Goal: Navigation & Orientation: Find specific page/section

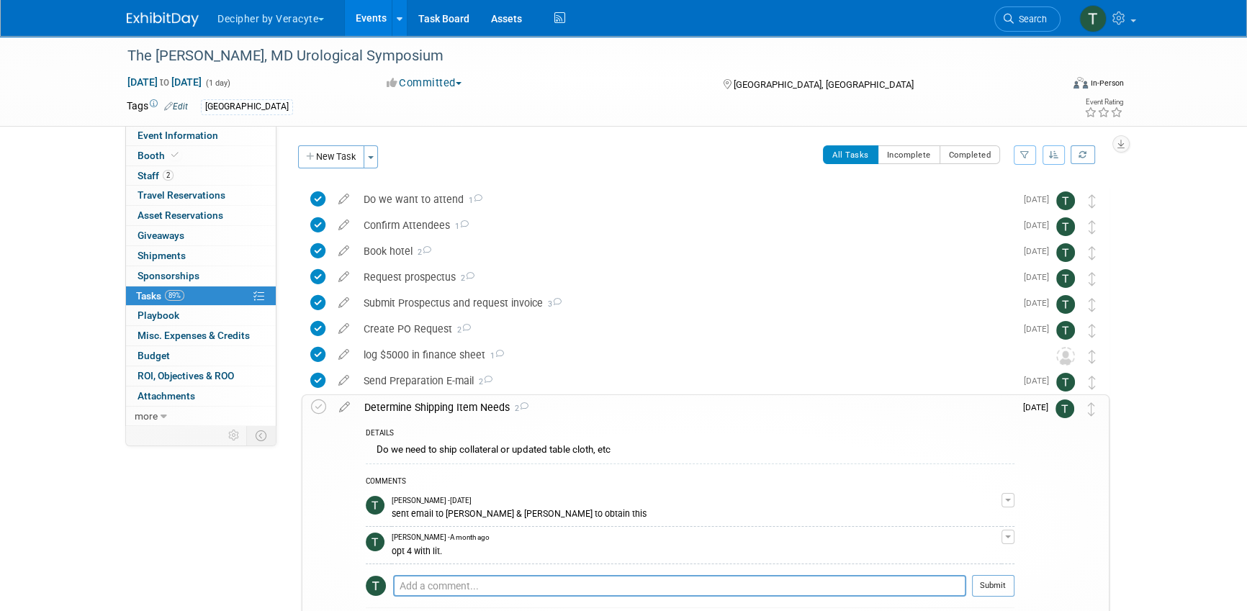
click at [365, 6] on link "Events" at bounding box center [371, 18] width 53 height 36
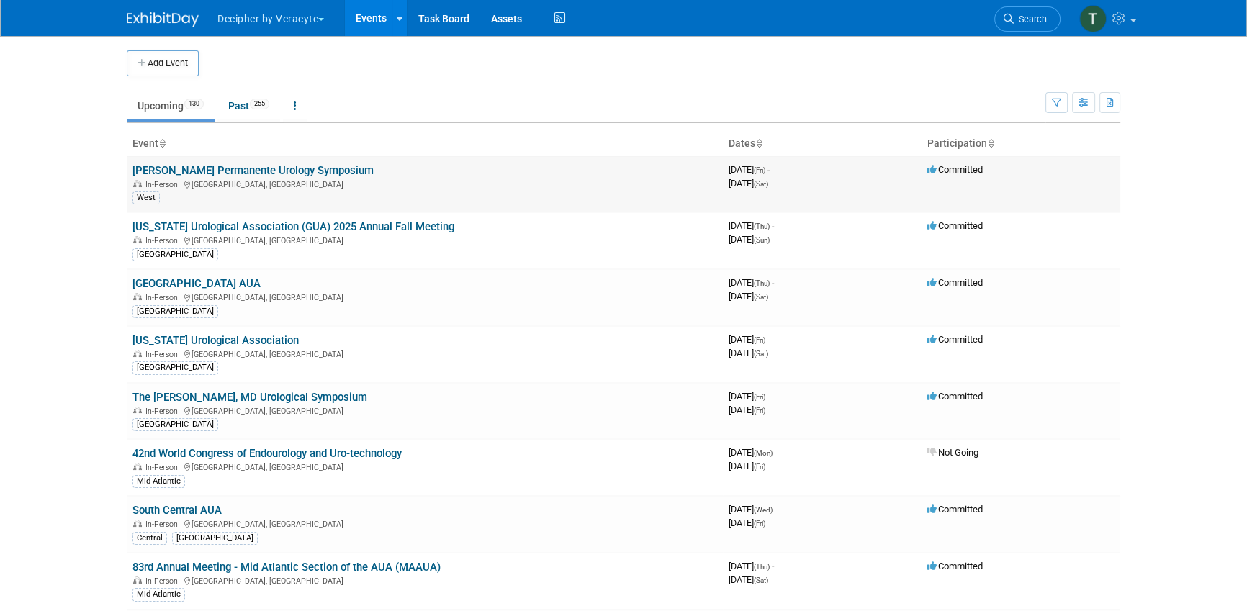
scroll to position [1454, 0]
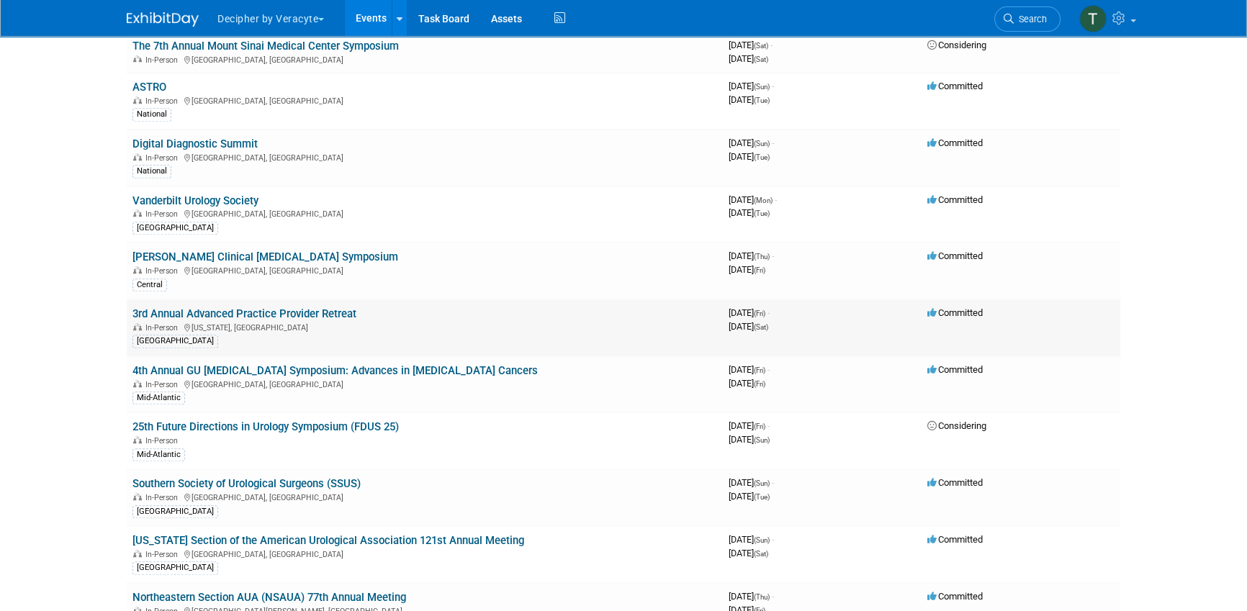
click at [333, 310] on link "3rd Annual Advanced Practice Provider Retreat" at bounding box center [244, 313] width 224 height 13
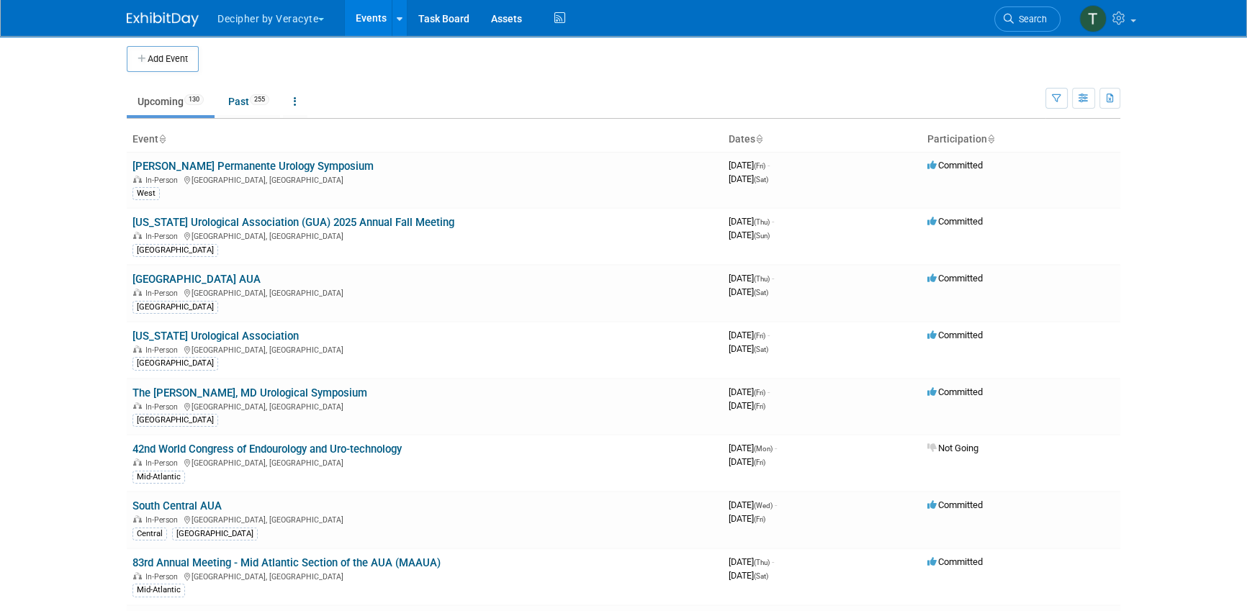
scroll to position [1906, 0]
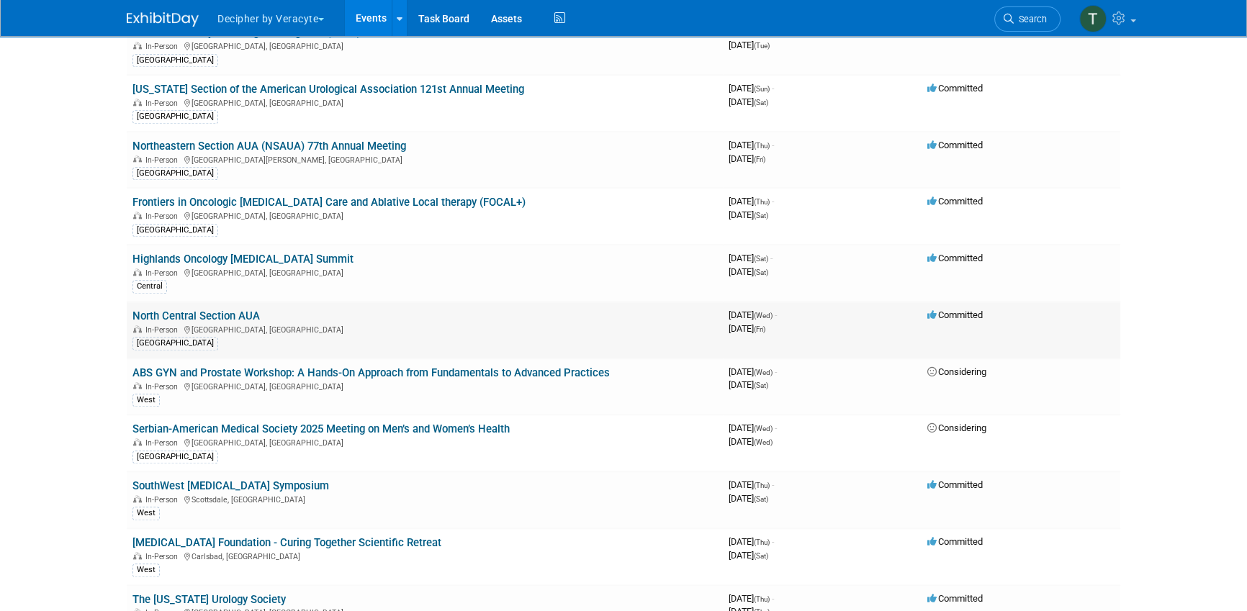
click at [255, 310] on link "North Central Section AUA" at bounding box center [195, 316] width 127 height 13
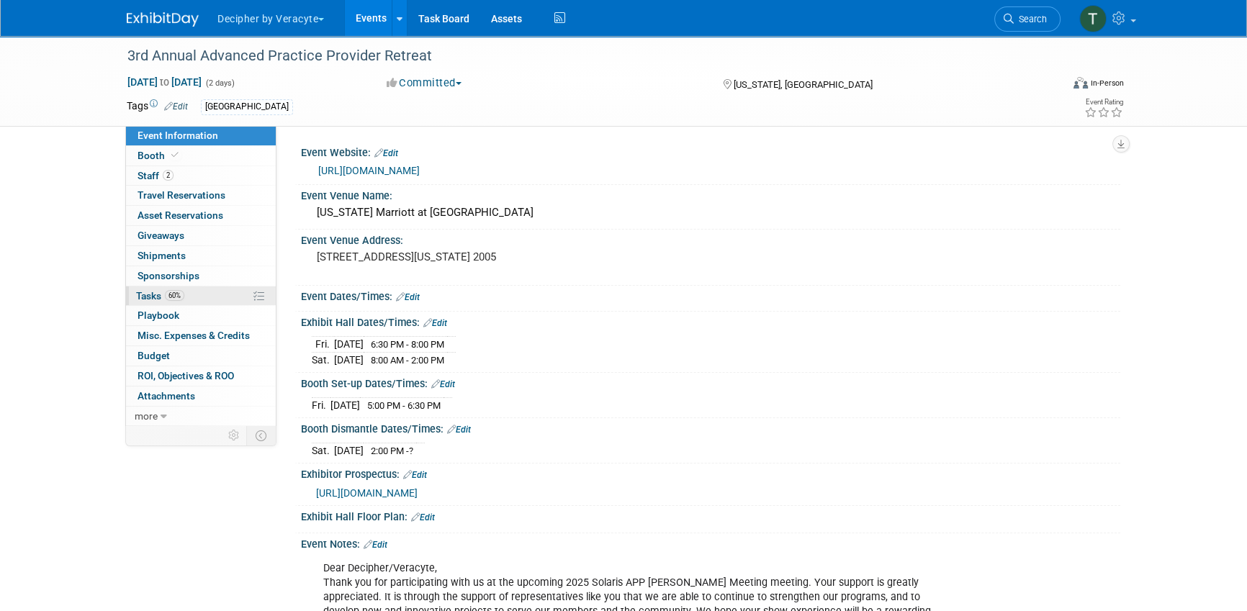
click at [189, 289] on link "60% Tasks 60%" at bounding box center [201, 296] width 150 height 19
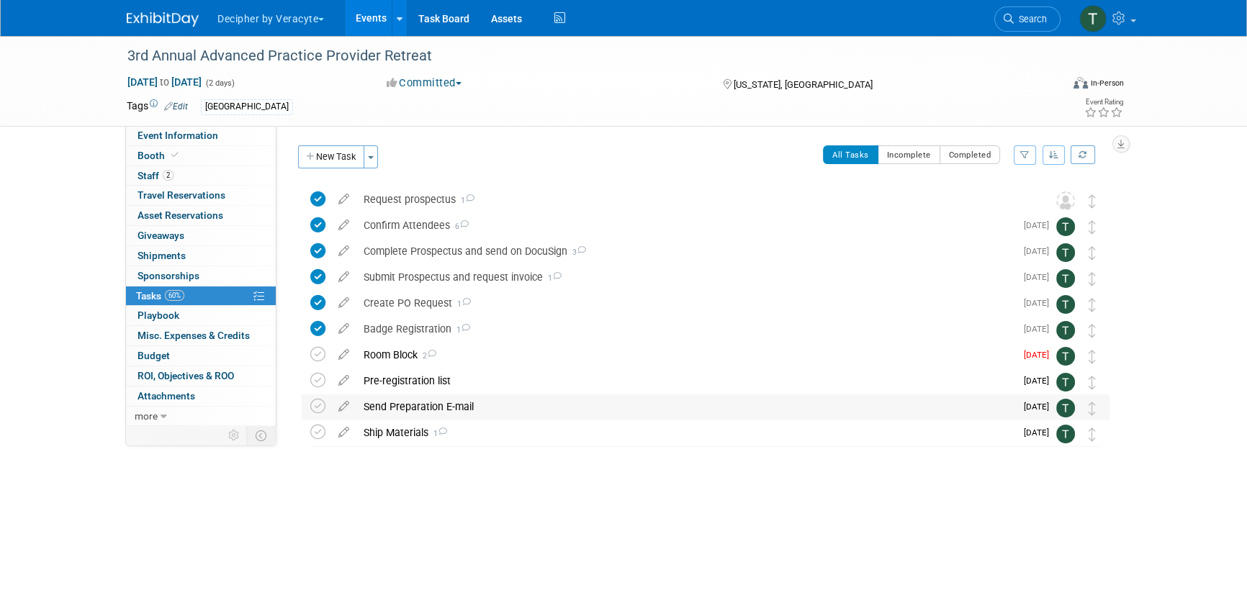
click at [412, 417] on div "Send Preparation E-mail" at bounding box center [685, 406] width 659 height 24
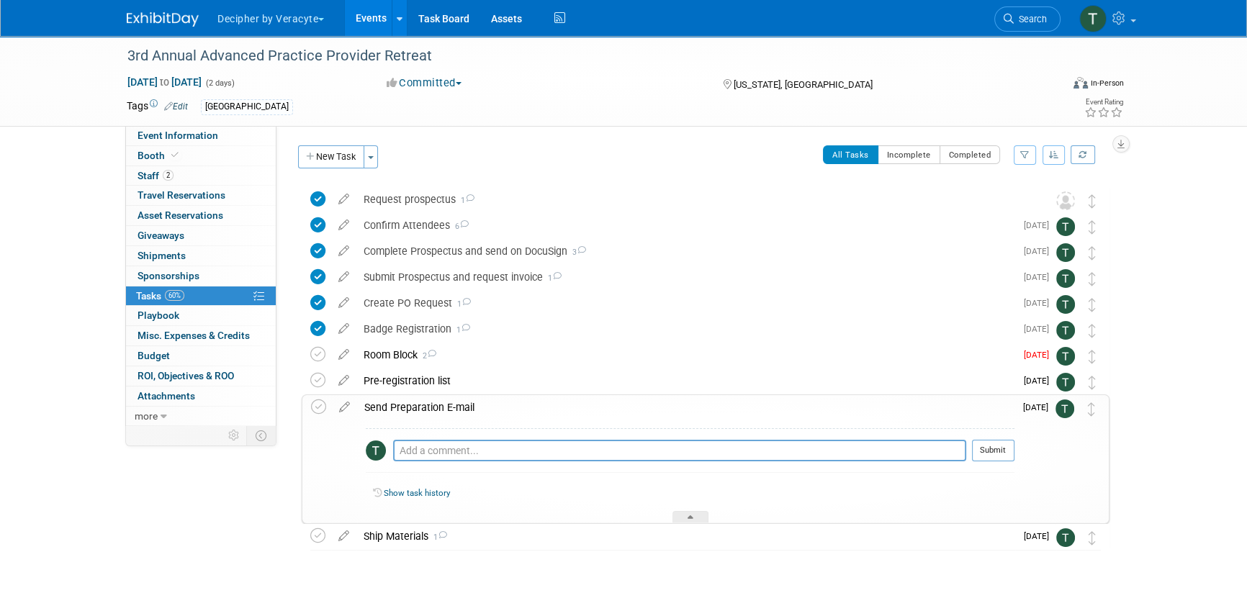
click at [410, 409] on div "Send Preparation E-mail" at bounding box center [685, 407] width 657 height 24
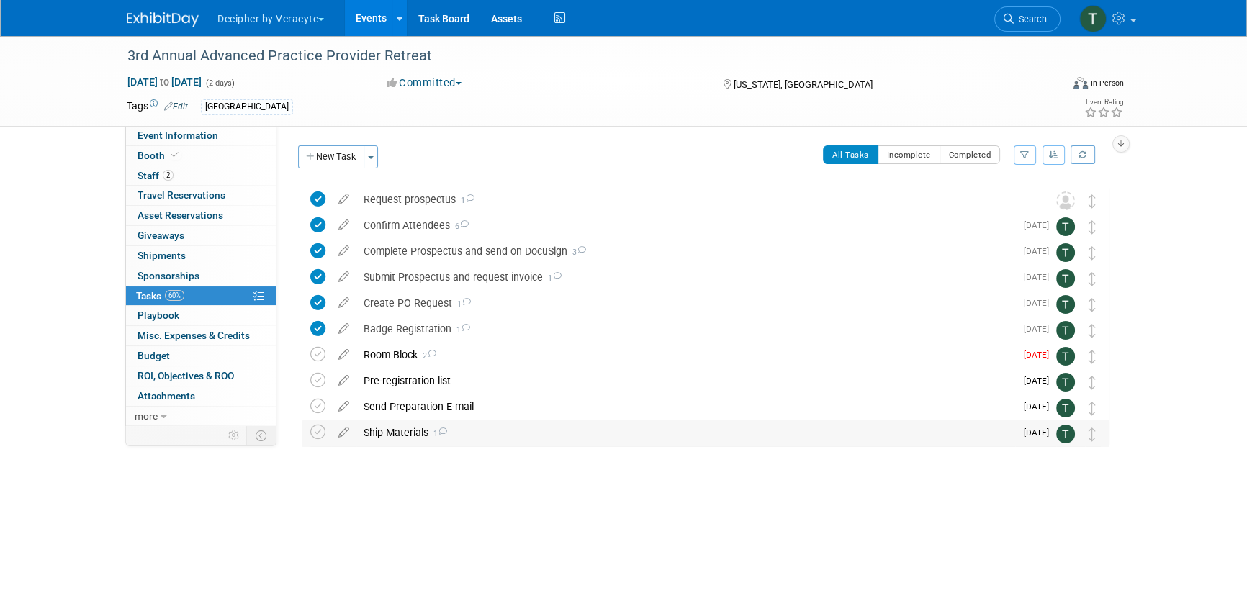
click at [409, 430] on div "Ship Materials 1" at bounding box center [685, 432] width 659 height 24
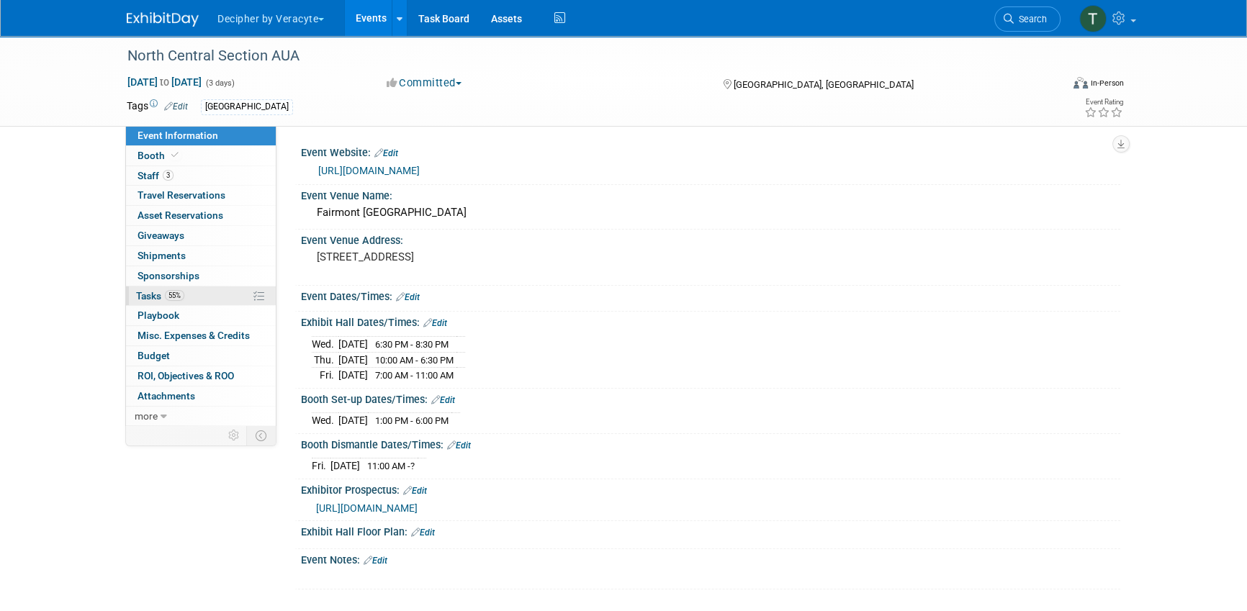
click at [191, 289] on link "55% Tasks 55%" at bounding box center [201, 296] width 150 height 19
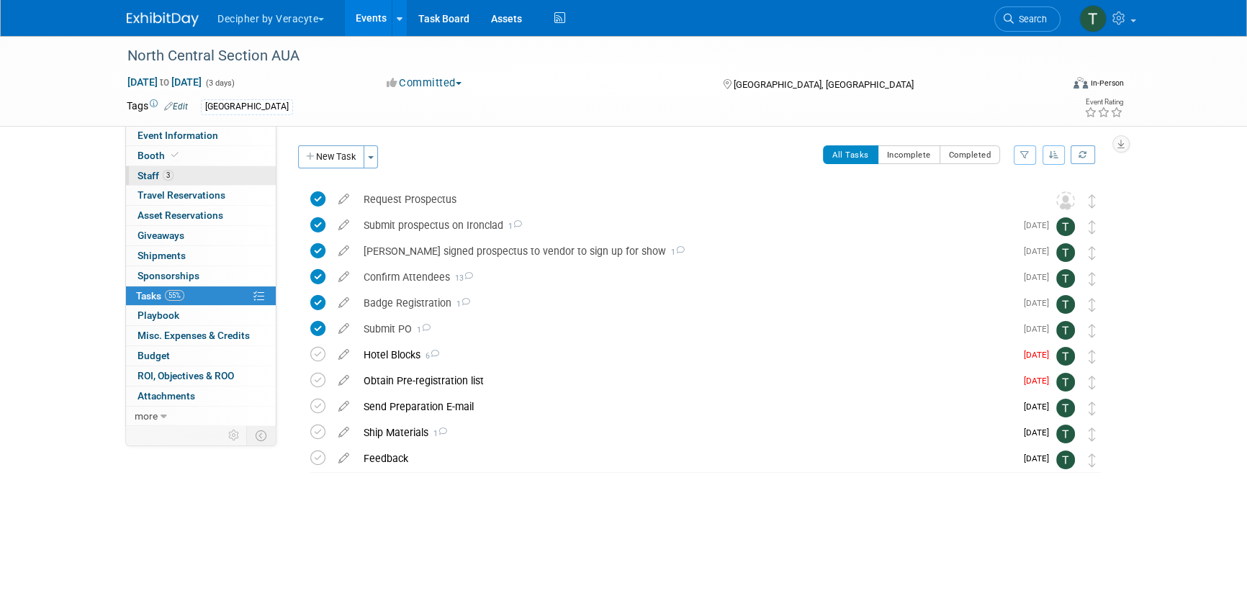
click at [204, 175] on link "3 Staff 3" at bounding box center [201, 175] width 150 height 19
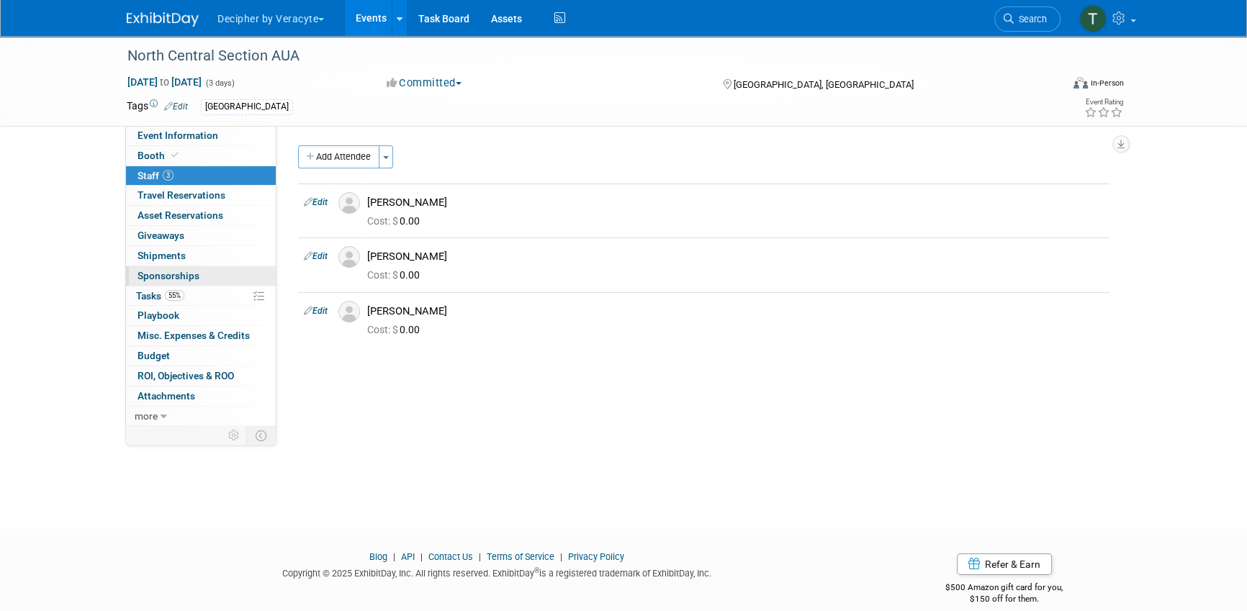
click at [202, 284] on link "0 Sponsorships 0" at bounding box center [201, 275] width 150 height 19
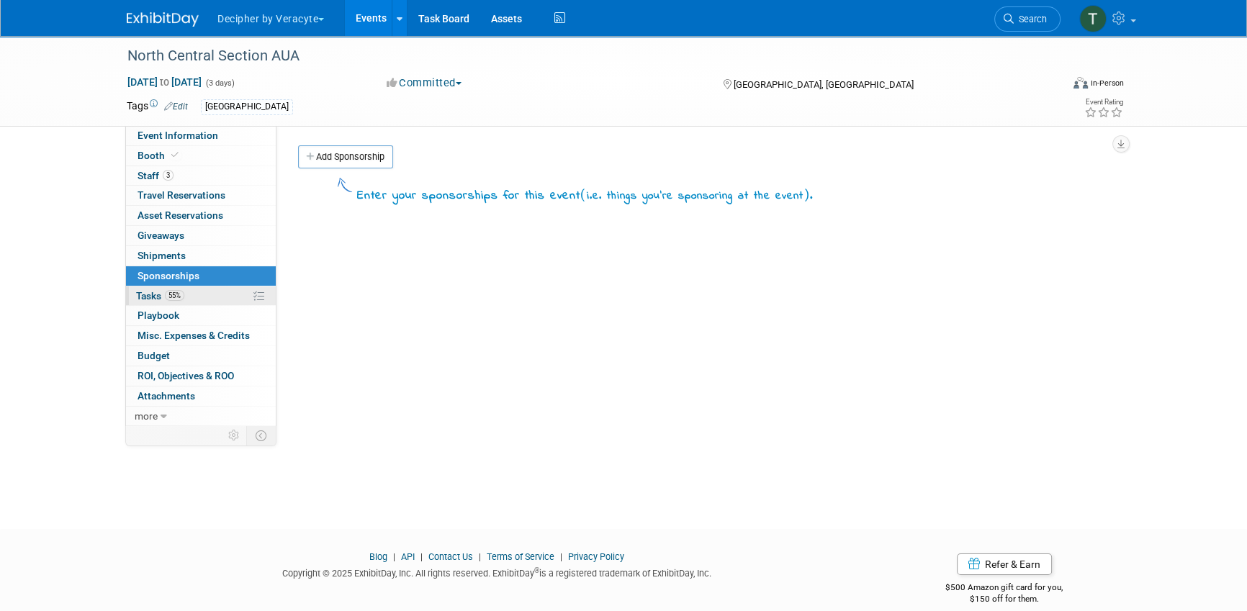
click at [202, 293] on link "55% Tasks 55%" at bounding box center [201, 296] width 150 height 19
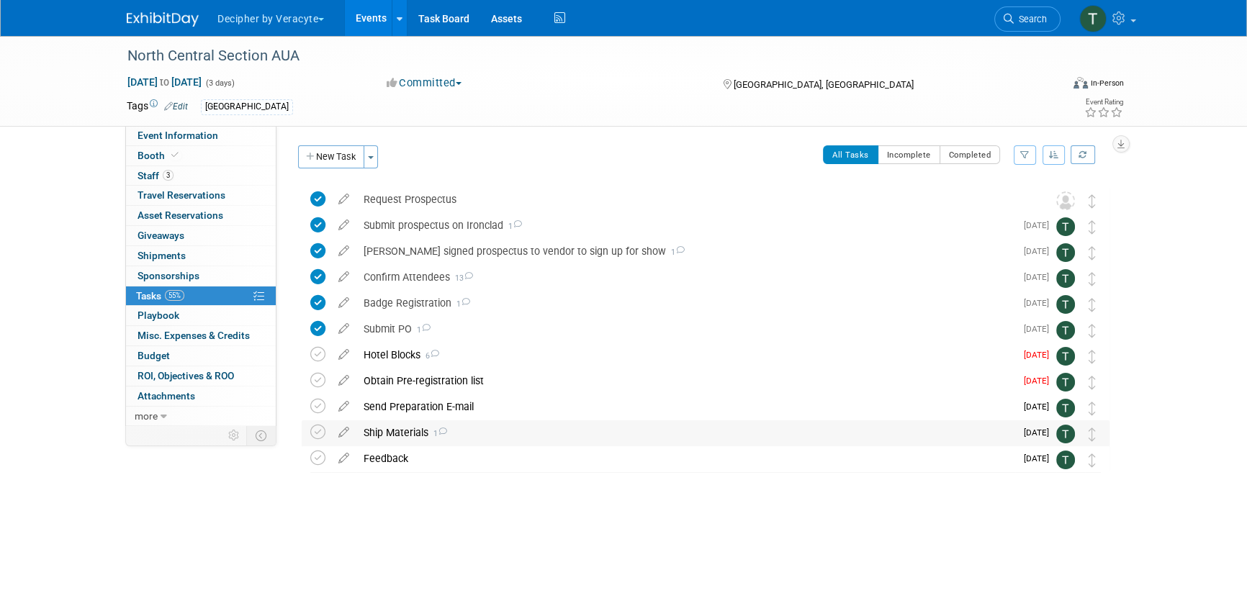
click at [415, 433] on div "Ship Materials 1" at bounding box center [685, 432] width 659 height 24
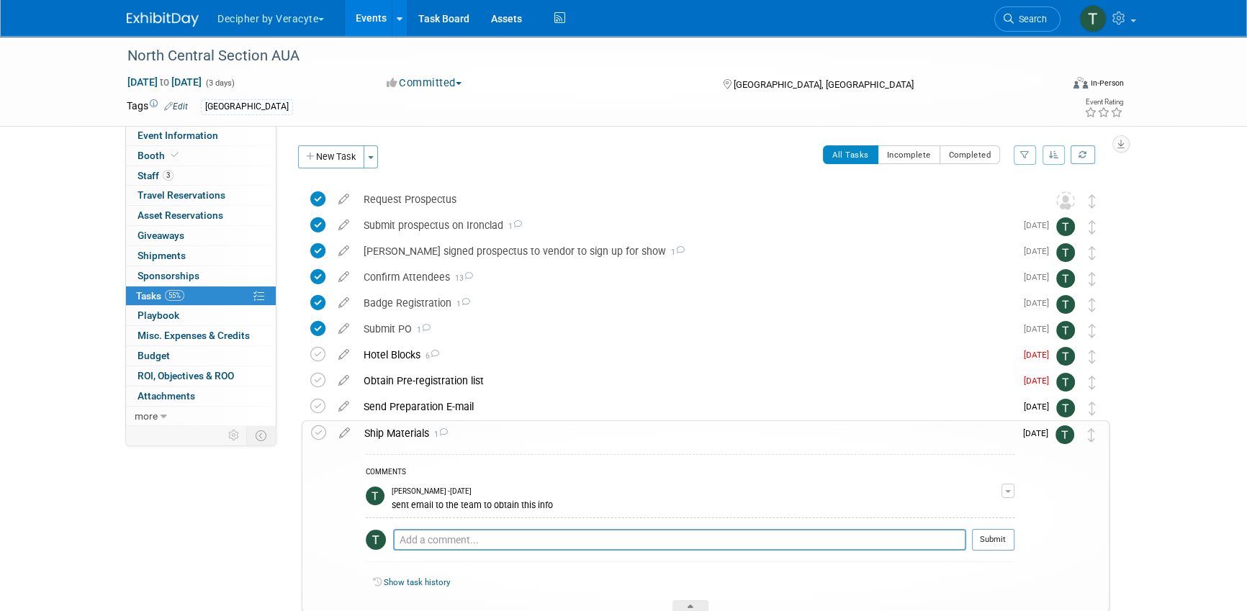
click at [365, 27] on link "Events" at bounding box center [371, 18] width 53 height 36
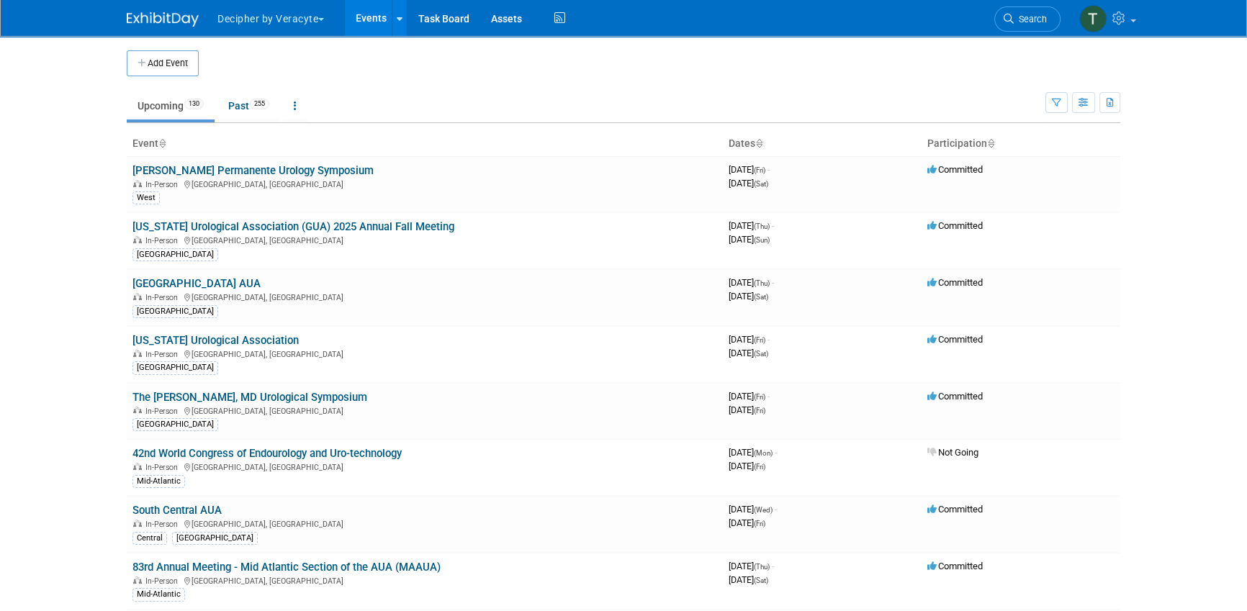
scroll to position [1454, 0]
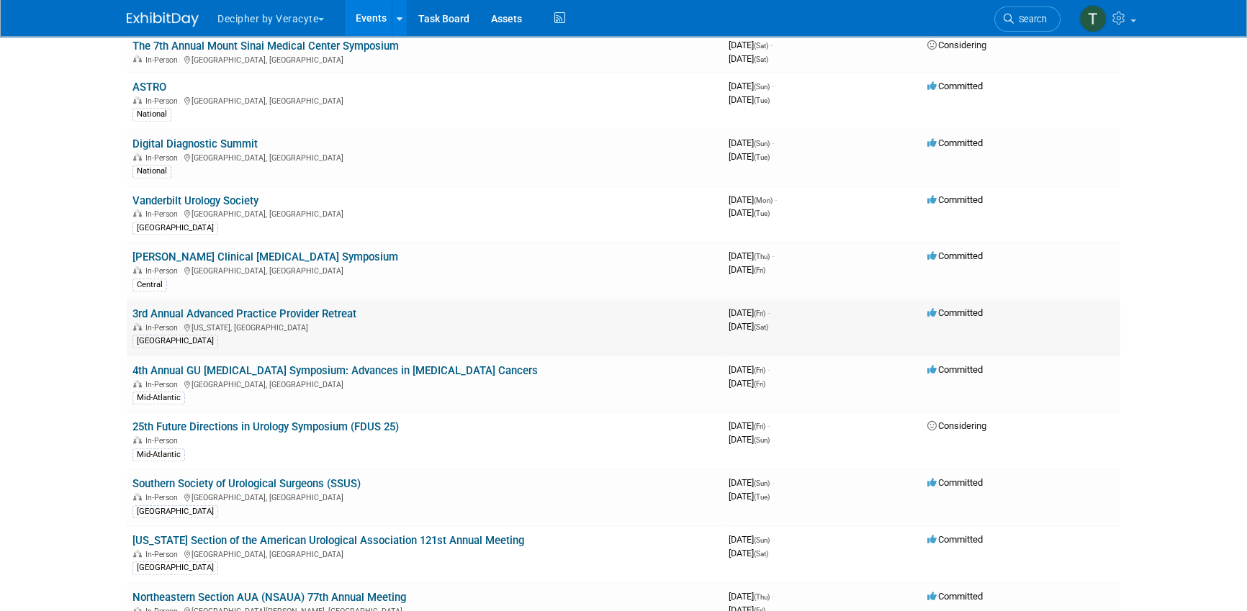
click at [328, 307] on link "3rd Annual Advanced Practice Provider Retreat" at bounding box center [244, 313] width 224 height 13
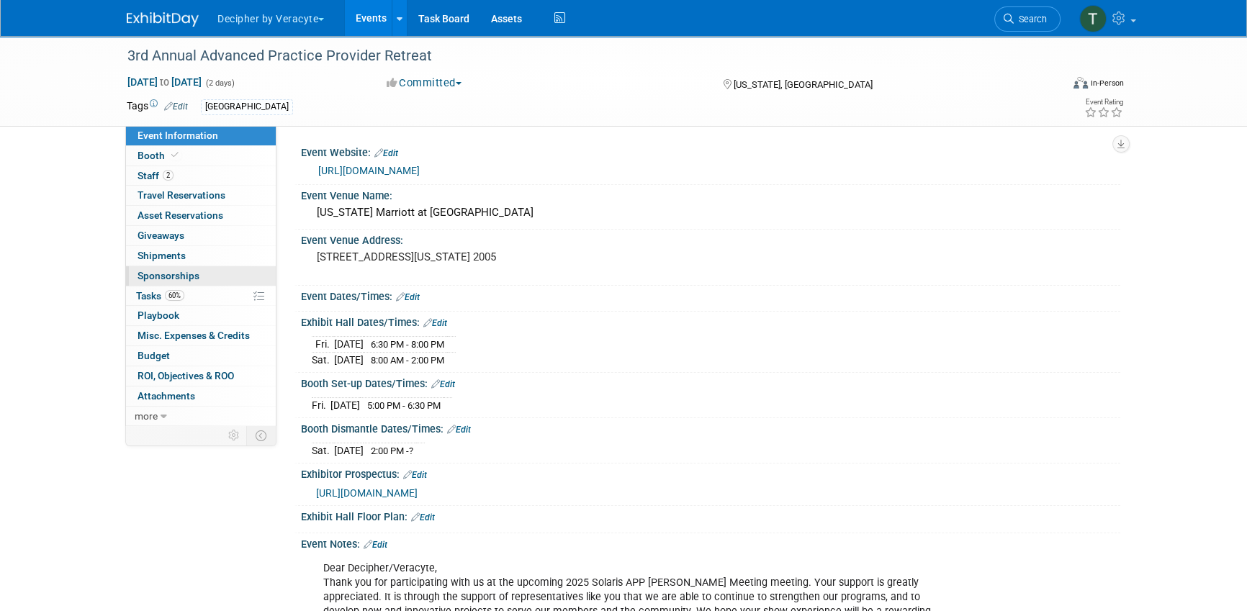
click at [221, 279] on link "0 Sponsorships 0" at bounding box center [201, 275] width 150 height 19
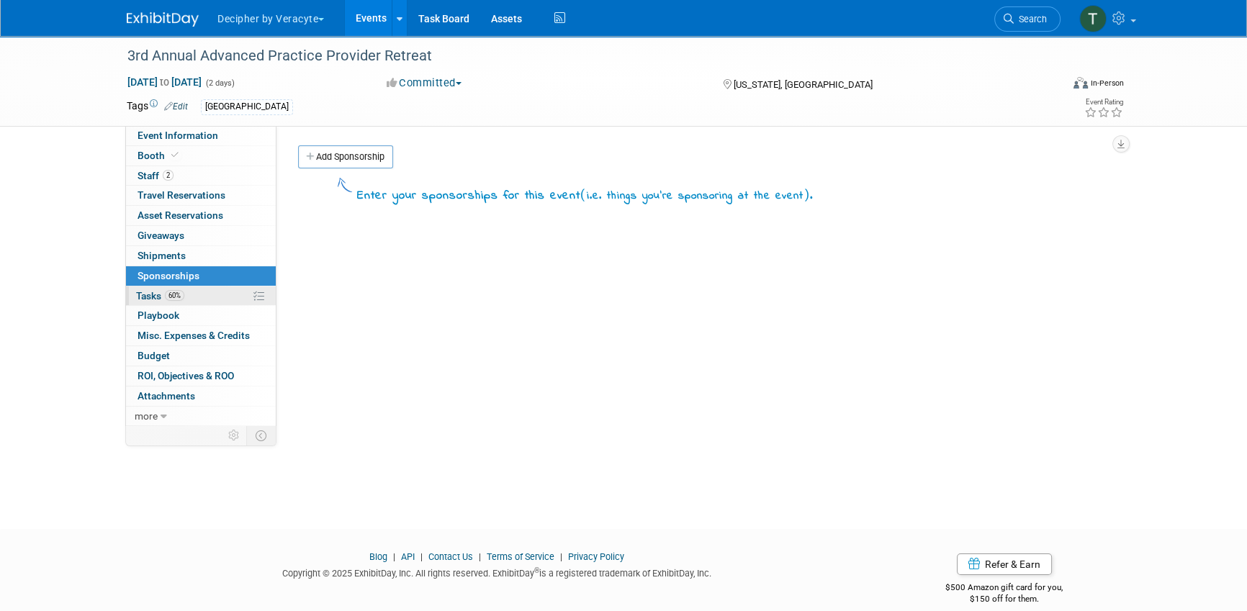
click at [221, 287] on link "60% Tasks 60%" at bounding box center [201, 296] width 150 height 19
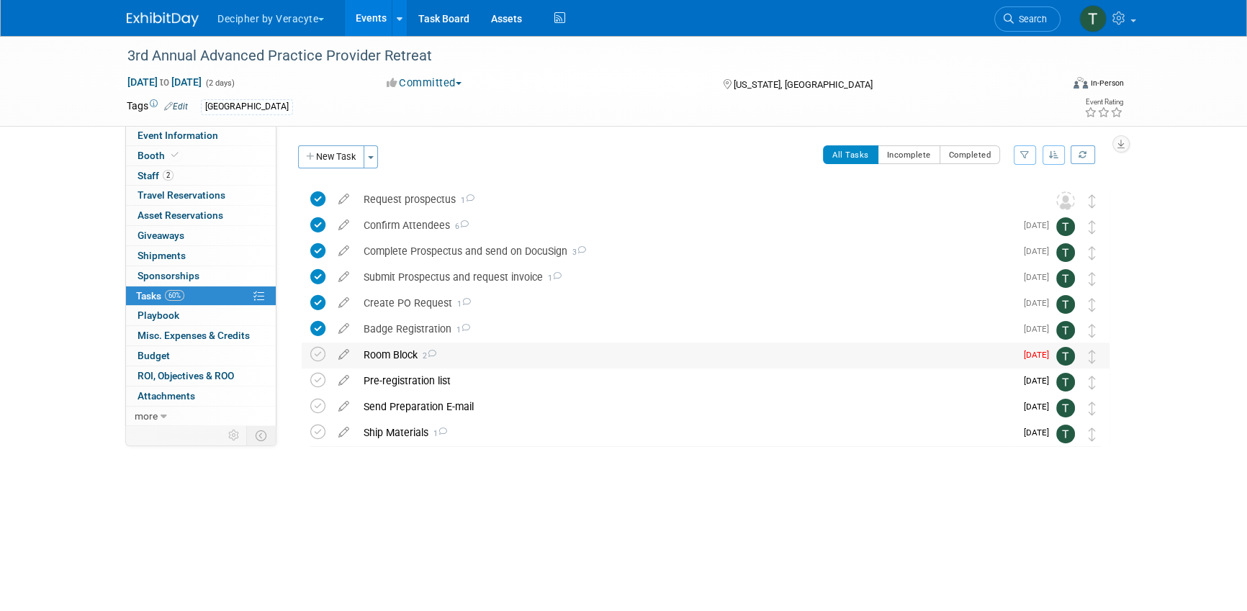
click at [403, 356] on div "Room Block 2" at bounding box center [685, 355] width 659 height 24
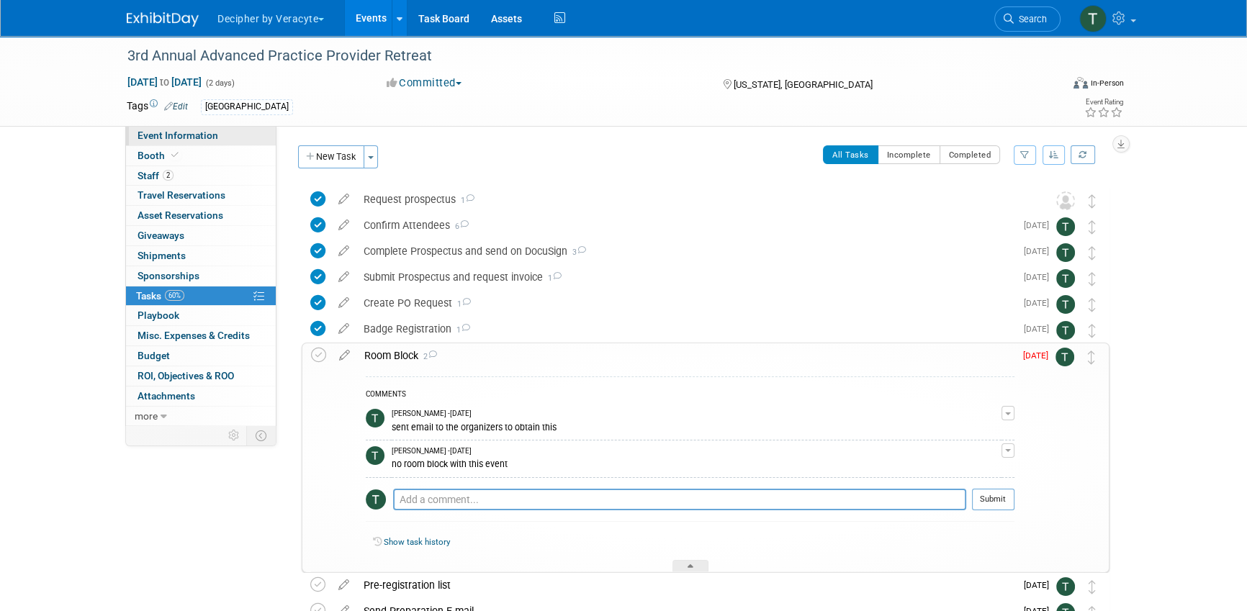
click at [220, 131] on link "Event Information" at bounding box center [201, 135] width 150 height 19
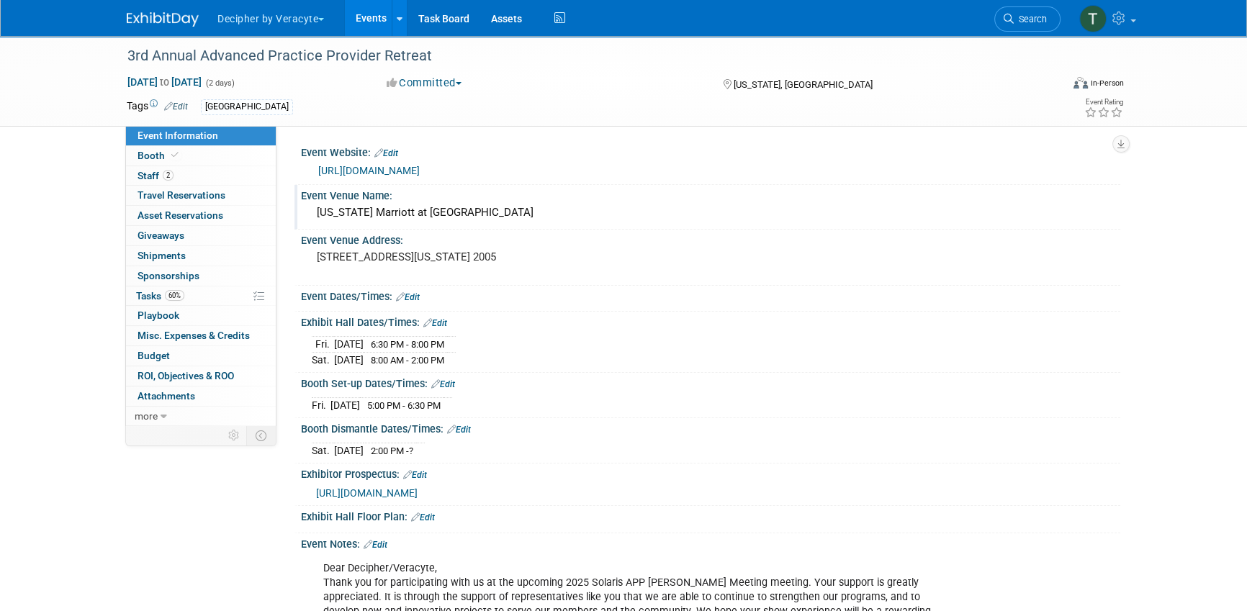
click at [419, 212] on div "Washington Marriott at Metro Center" at bounding box center [711, 213] width 798 height 22
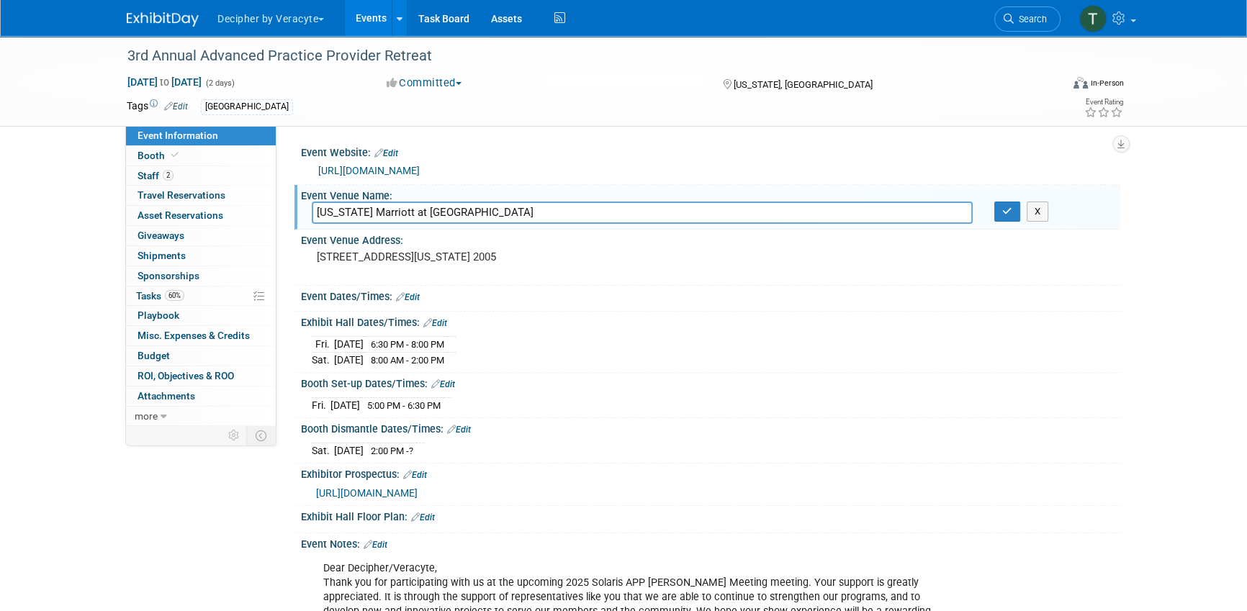
click at [419, 212] on input "Washington Marriott at Metro Center" at bounding box center [642, 213] width 661 height 22
click at [209, 328] on link "0 Misc. Expenses & Credits 0" at bounding box center [201, 335] width 150 height 19
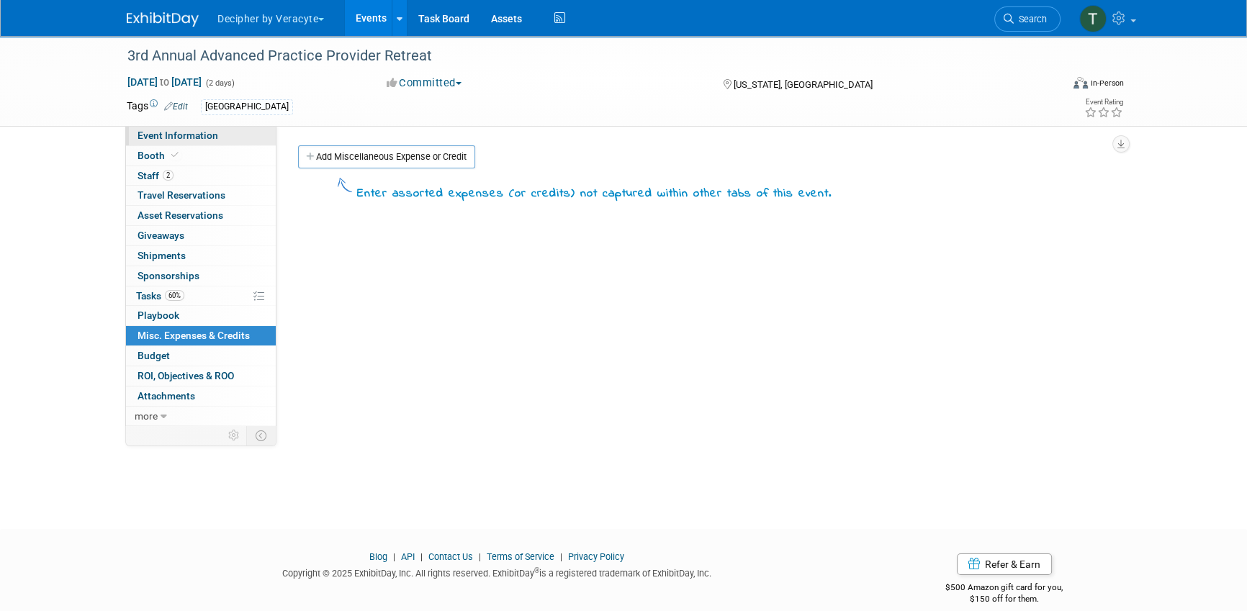
click at [225, 135] on link "Event Information" at bounding box center [201, 135] width 150 height 19
